Goal: Task Accomplishment & Management: Manage account settings

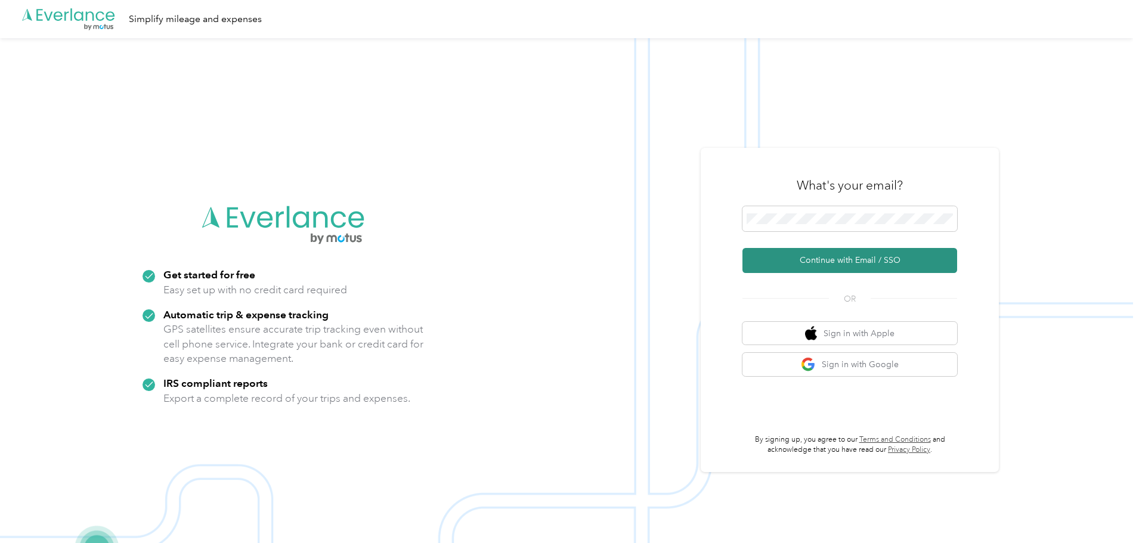
click at [849, 264] on button "Continue with Email / SSO" at bounding box center [850, 260] width 215 height 25
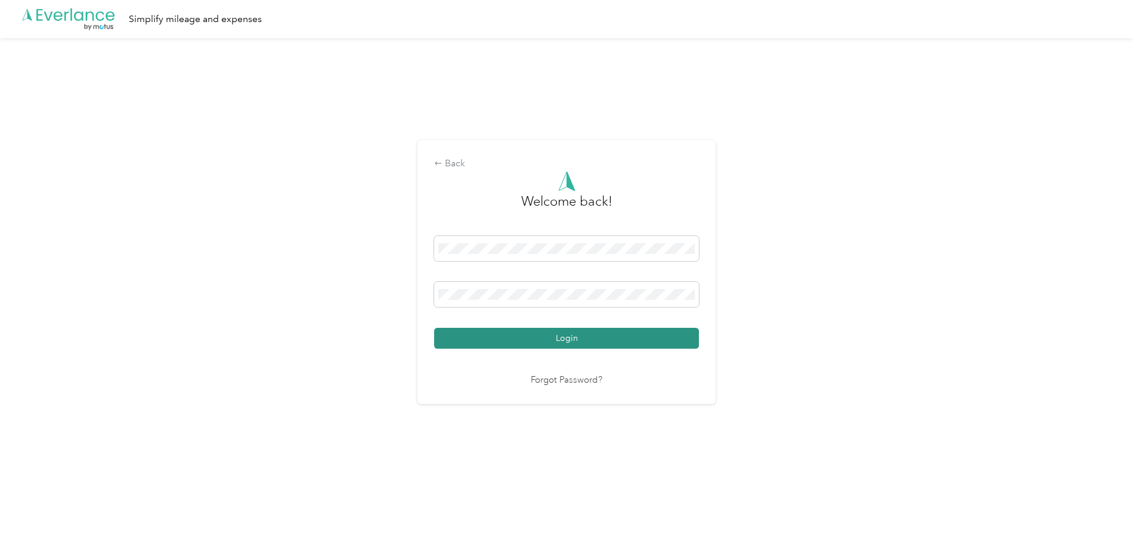
click at [555, 342] on button "Login" at bounding box center [566, 338] width 265 height 21
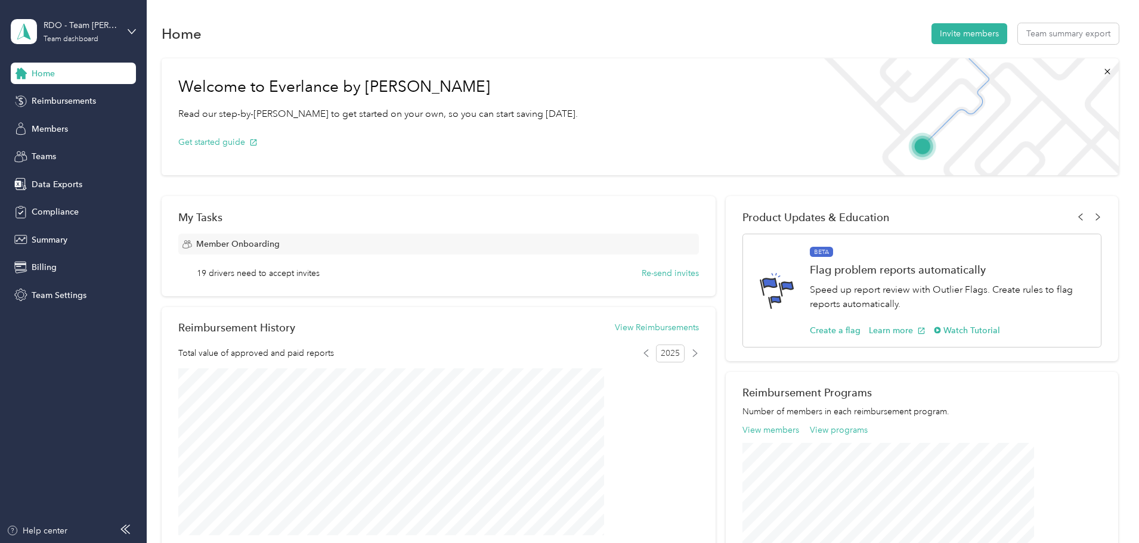
drag, startPoint x: 38, startPoint y: 131, endPoint x: 194, endPoint y: 90, distance: 161.5
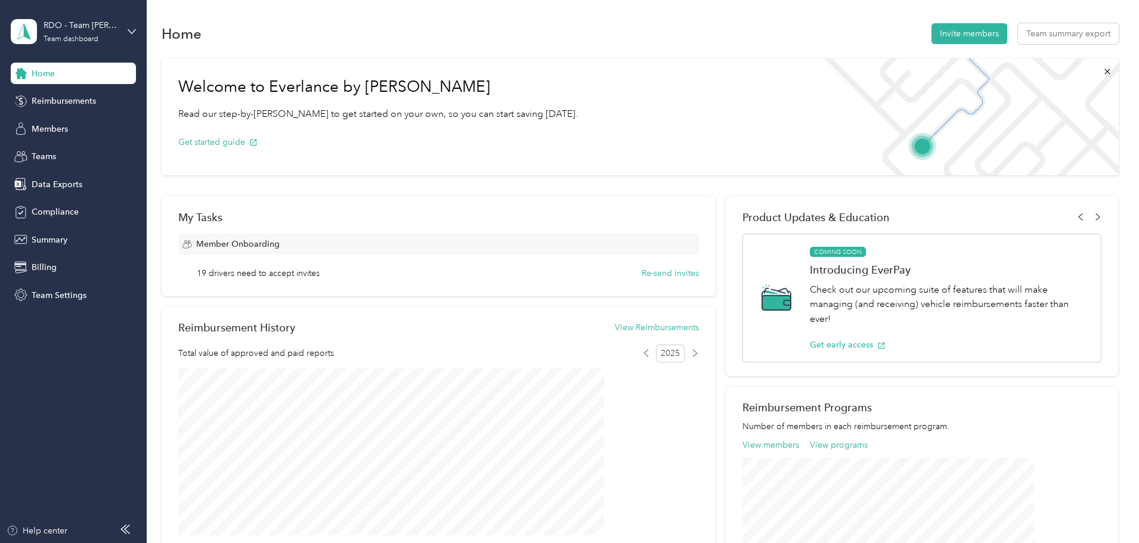
scroll to position [475, 0]
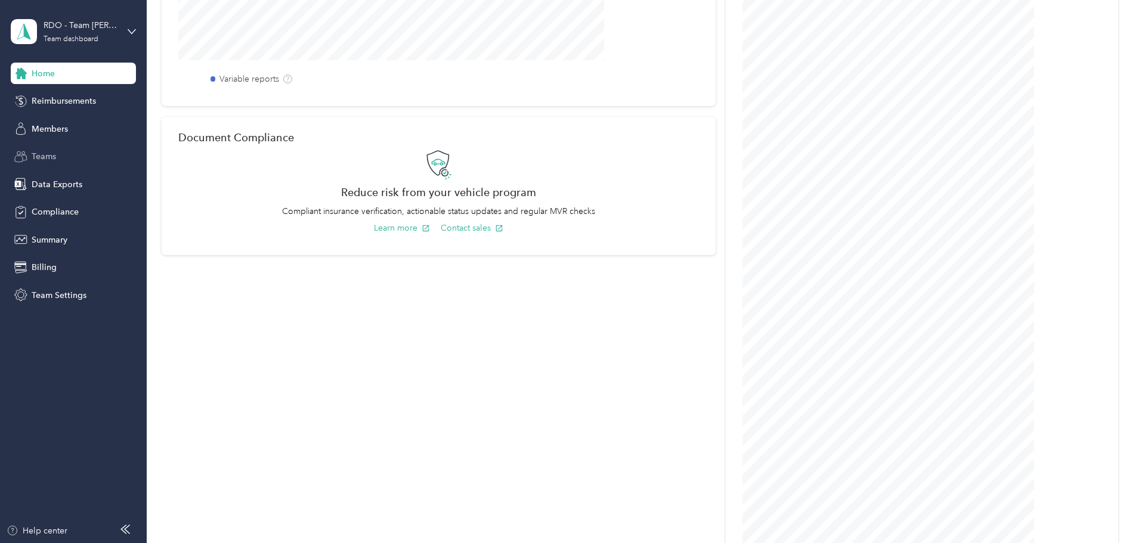
click at [38, 150] on span "Teams" at bounding box center [44, 156] width 24 height 13
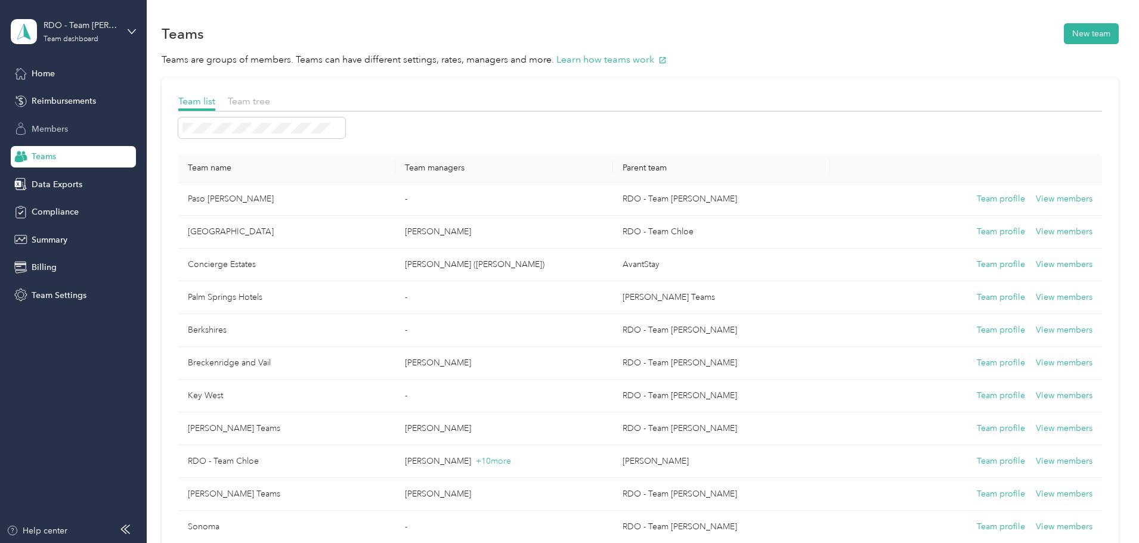
click at [56, 124] on span "Members" at bounding box center [50, 129] width 36 height 13
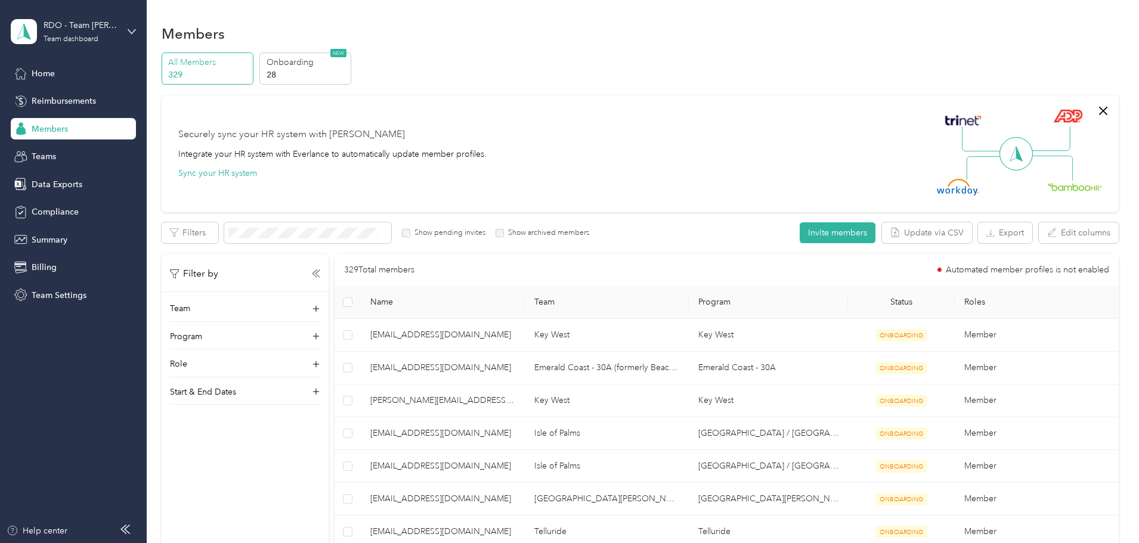
scroll to position [475, 0]
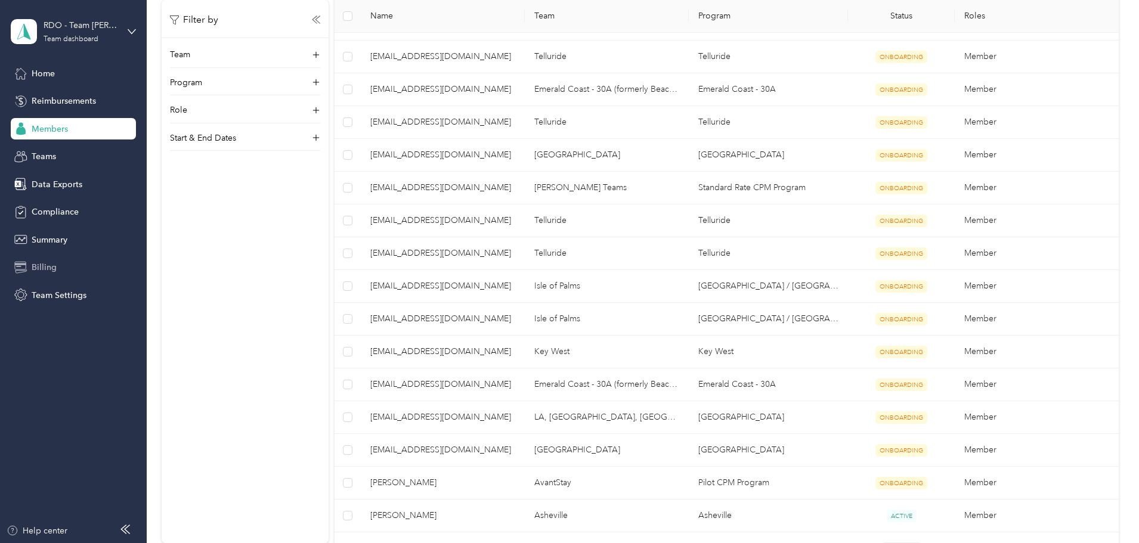
click at [43, 270] on span "Billing" at bounding box center [44, 267] width 25 height 13
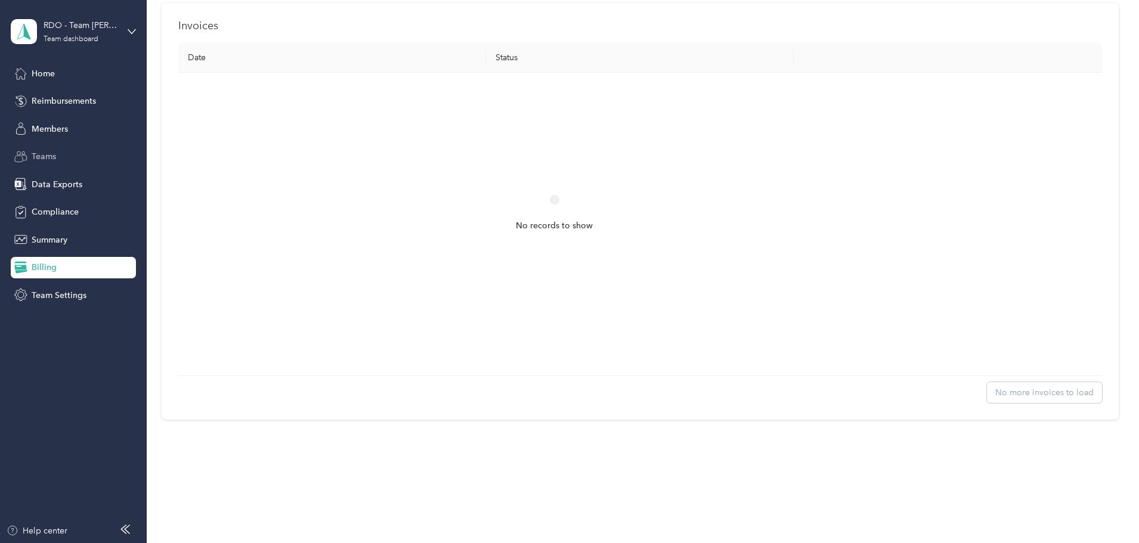
scroll to position [396, 0]
click at [45, 74] on span "Home" at bounding box center [43, 73] width 23 height 13
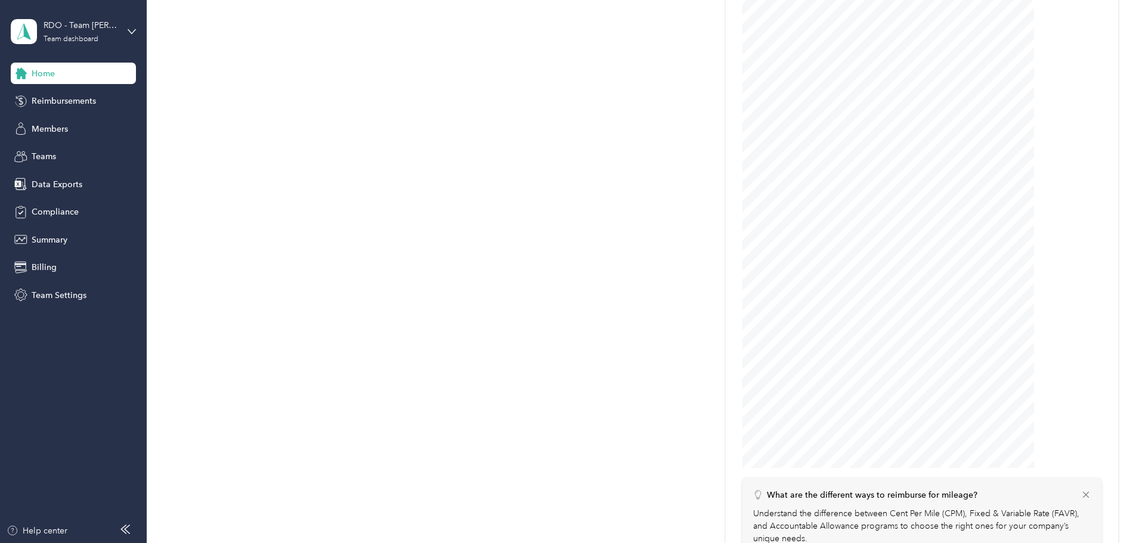
scroll to position [1210, 0]
